Goal: Transaction & Acquisition: Purchase product/service

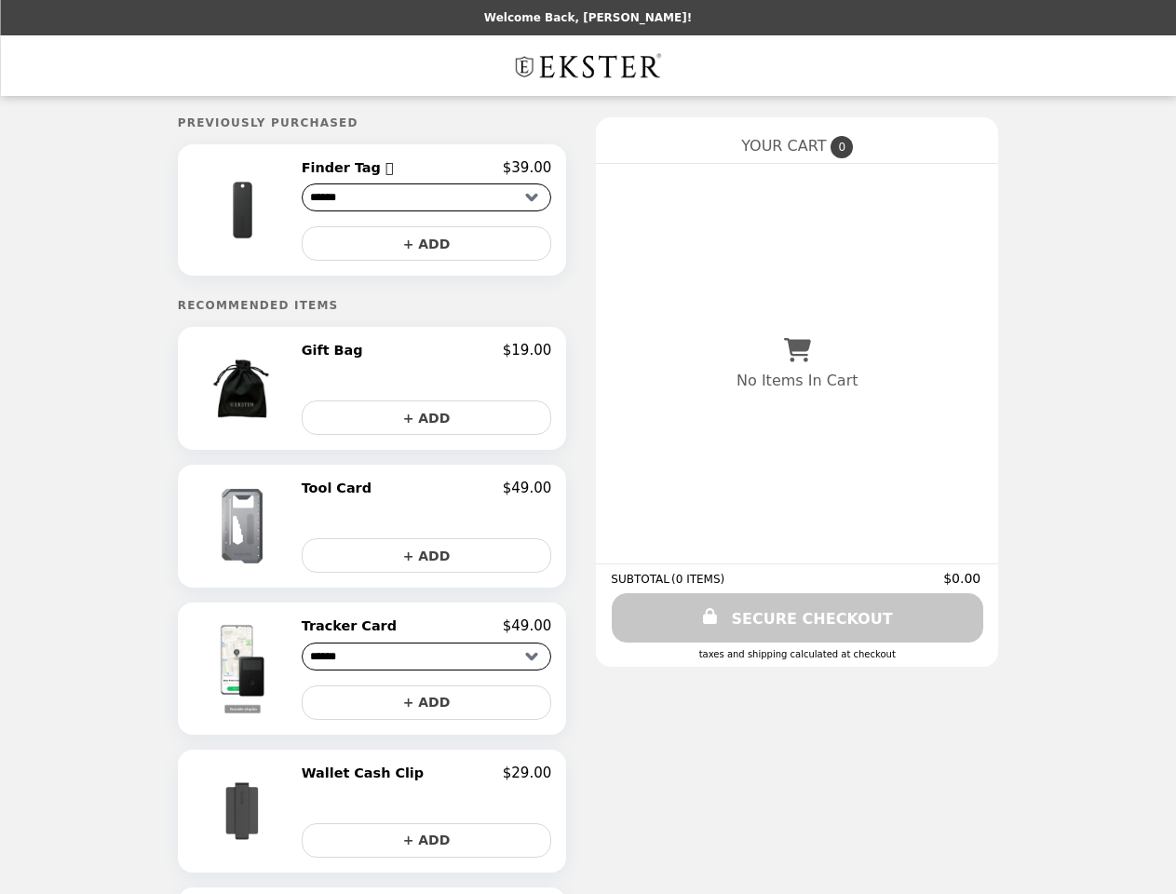
click at [271, 212] on img at bounding box center [245, 209] width 106 height 101
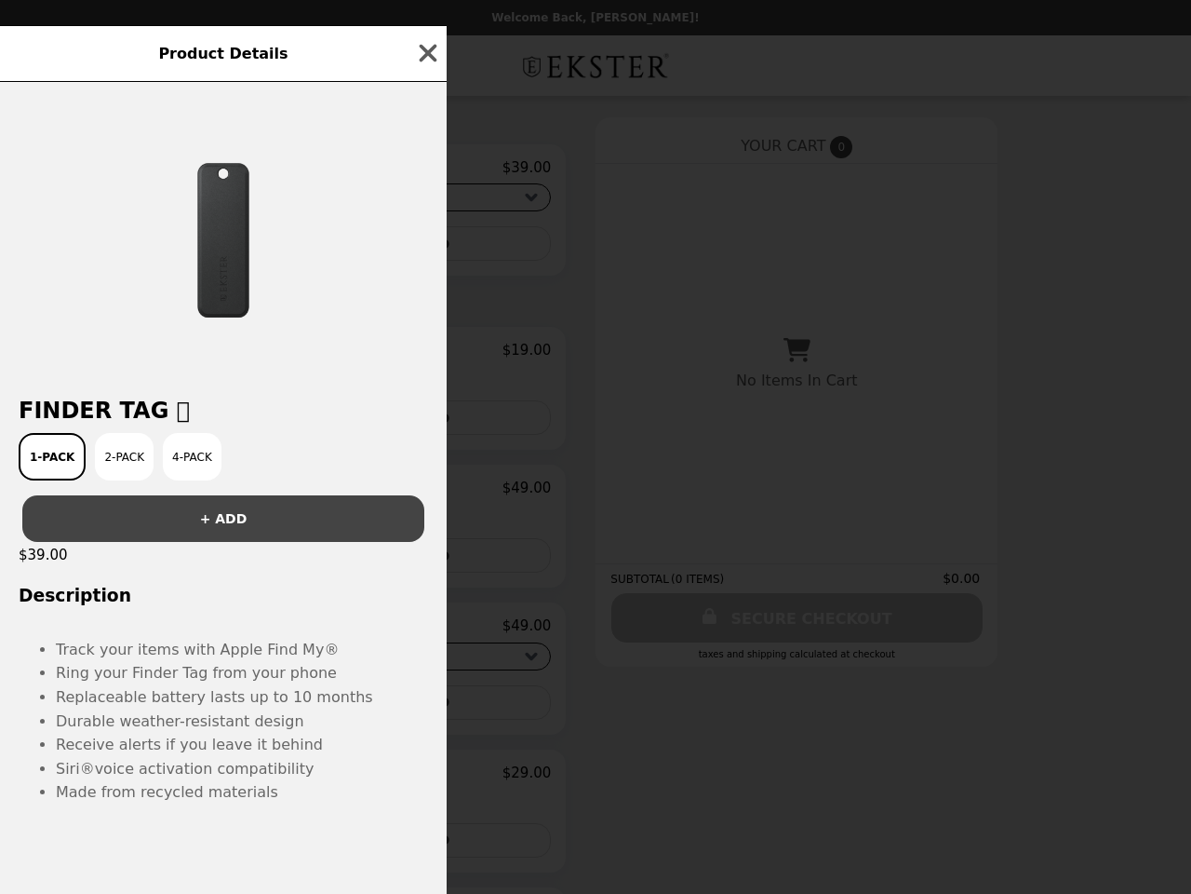
click at [426, 170] on div "Product Details Finder Tag  1-Pack 2-Pack 4-Pack + ADD $39.00 Description Trac…" at bounding box center [595, 447] width 1191 height 894
click at [426, 247] on div at bounding box center [223, 231] width 447 height 298
click at [271, 394] on div "Product Details Finder Tag  1-Pack 2-Pack 4-Pack + ADD $39.00 Description Trac…" at bounding box center [595, 447] width 1191 height 894
click at [426, 356] on div at bounding box center [223, 231] width 447 height 298
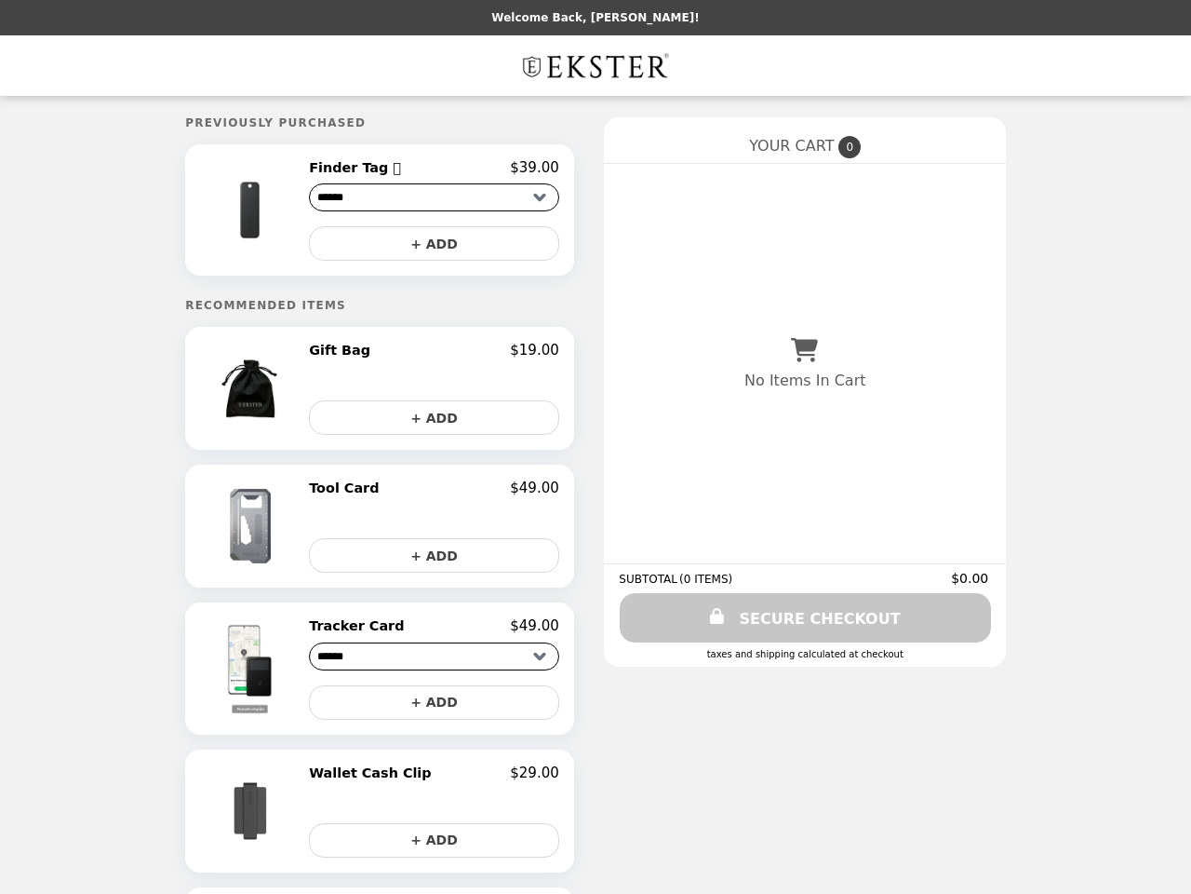
click at [426, 423] on button "+ ADD" at bounding box center [434, 417] width 250 height 34
click at [271, 531] on img at bounding box center [253, 525] width 98 height 93
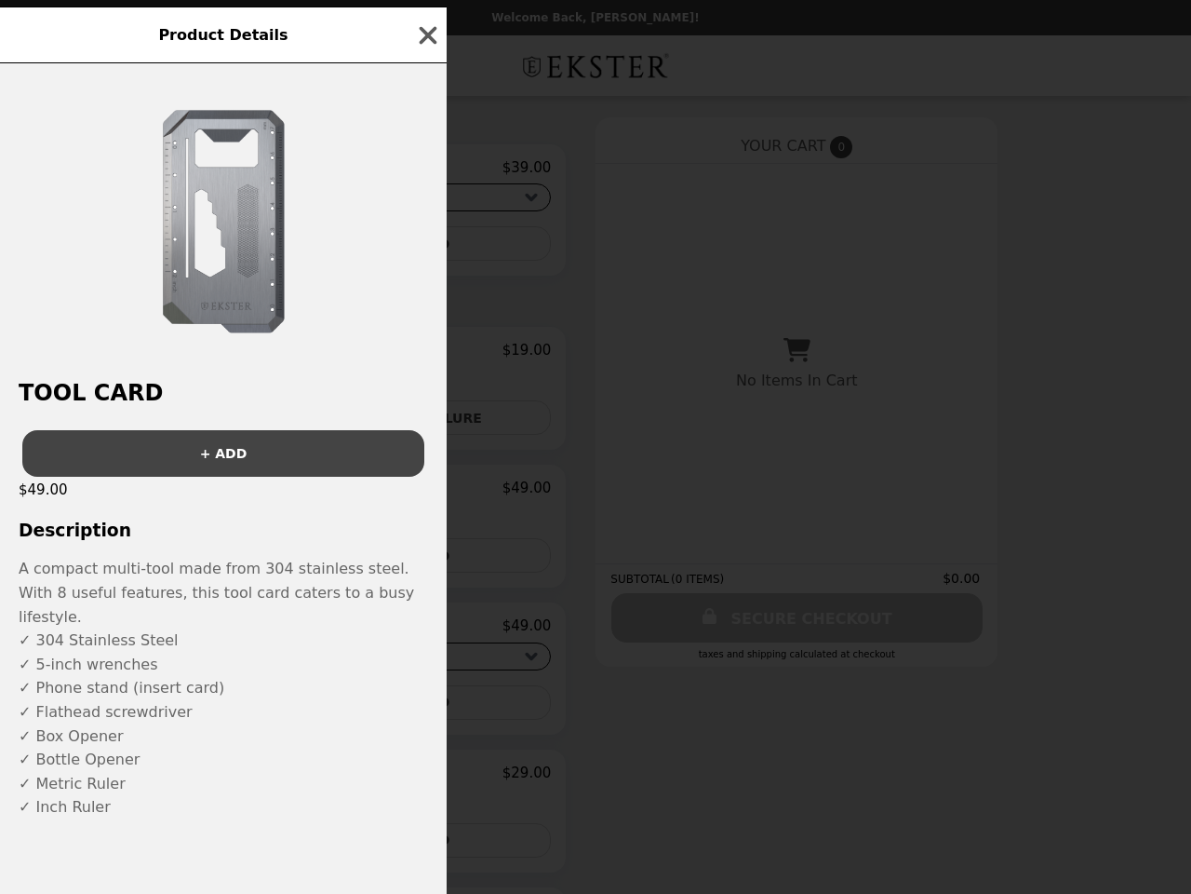
click at [426, 494] on div "Product Details Tool Card + ADD $49.00 Description A compact multi-tool made fr…" at bounding box center [595, 447] width 1191 height 894
click at [426, 540] on h3 "Description" at bounding box center [223, 530] width 447 height 20
click at [271, 674] on p "✓ 304 Stainless Steel ✓ 5-inch wrenches ✓ Phone stand (insert card) ✓ Flathead …" at bounding box center [224, 723] width 410 height 191
